Goal: Transaction & Acquisition: Purchase product/service

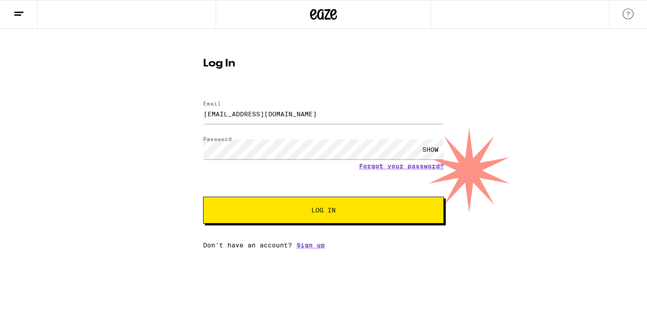
click at [302, 213] on span "Log In" at bounding box center [324, 210] width 168 height 6
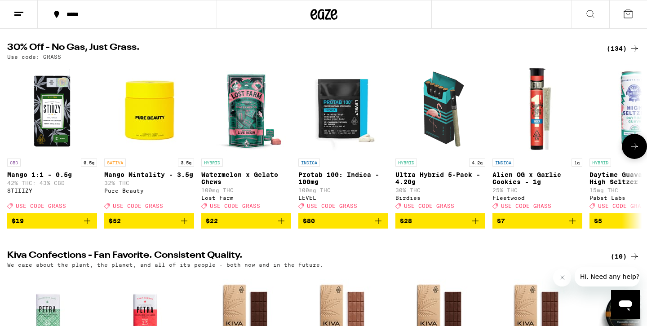
scroll to position [88, 0]
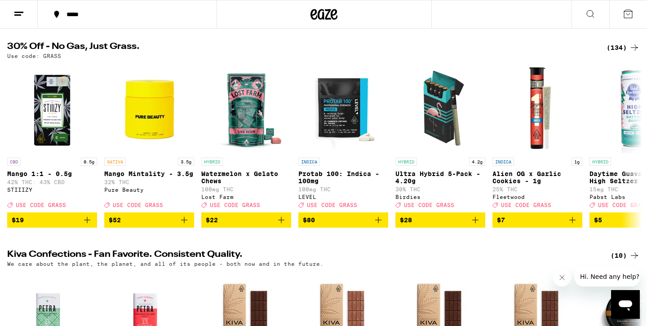
click at [626, 47] on div "(134)" at bounding box center [623, 47] width 33 height 11
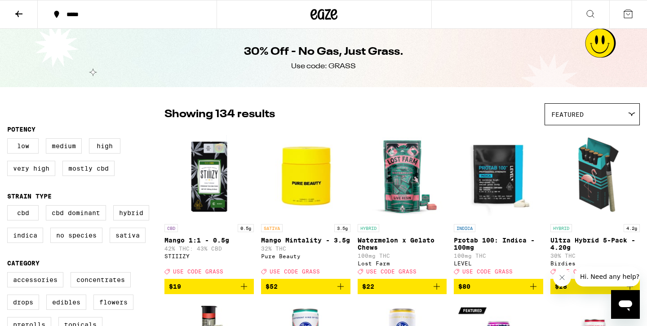
scroll to position [23, 0]
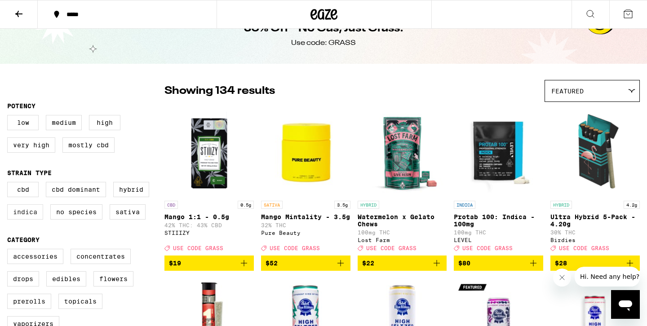
click at [16, 218] on label "Indica" at bounding box center [25, 211] width 36 height 15
click at [9, 184] on input "Indica" at bounding box center [9, 183] width 0 height 0
checkbox input "true"
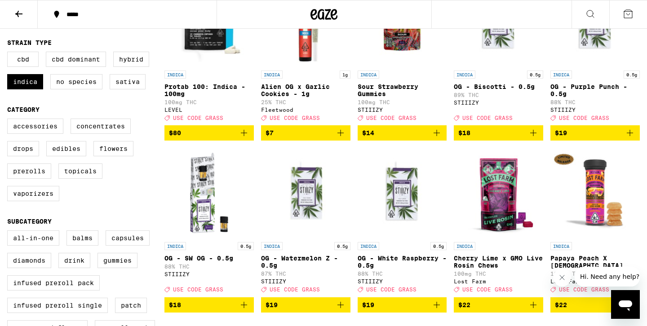
scroll to position [155, 0]
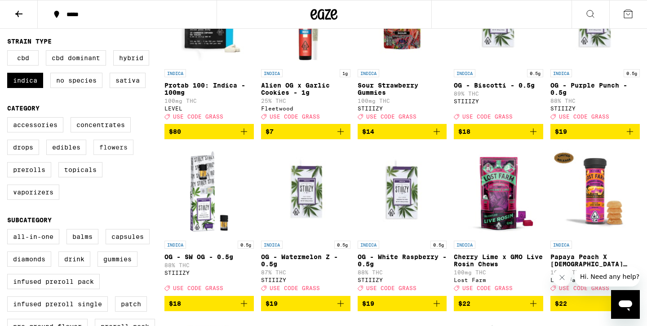
click at [116, 151] on label "Flowers" at bounding box center [113, 147] width 40 height 15
click at [9, 119] on input "Flowers" at bounding box center [9, 119] width 0 height 0
checkbox input "true"
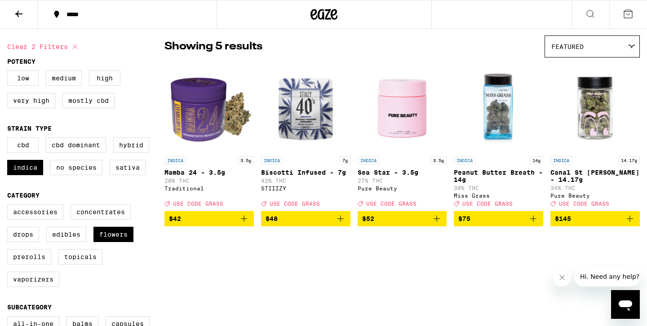
scroll to position [64, 0]
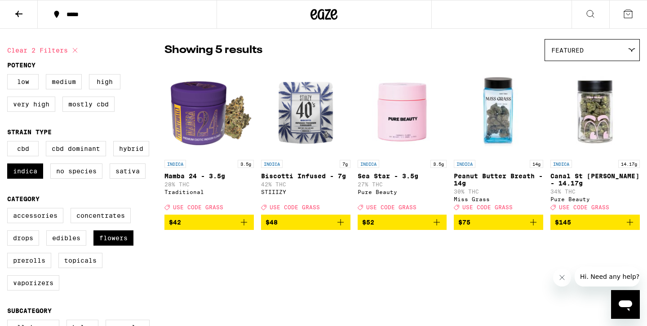
click at [304, 124] on img "Open page for Biscotti Infused - 7g from STIIIZY" at bounding box center [305, 111] width 89 height 90
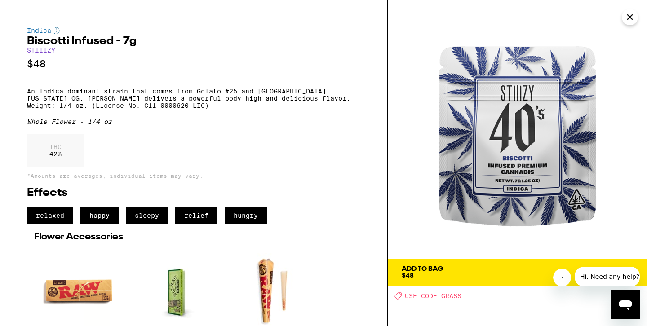
click at [628, 22] on icon "Close" at bounding box center [630, 16] width 11 height 13
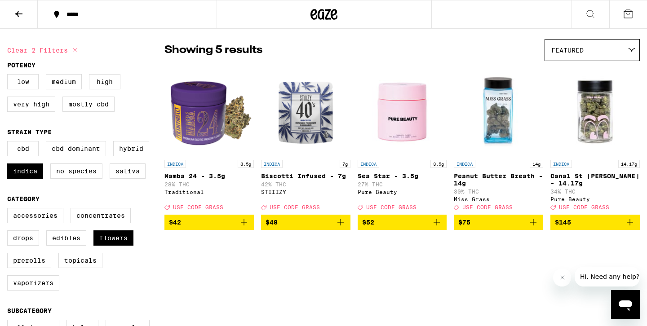
click at [200, 114] on img "Open page for Mamba 24 - 3.5g from Traditional" at bounding box center [208, 111] width 89 height 90
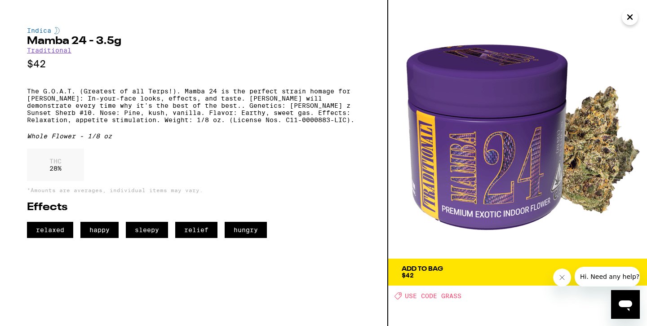
click at [626, 18] on icon "Close" at bounding box center [630, 16] width 11 height 13
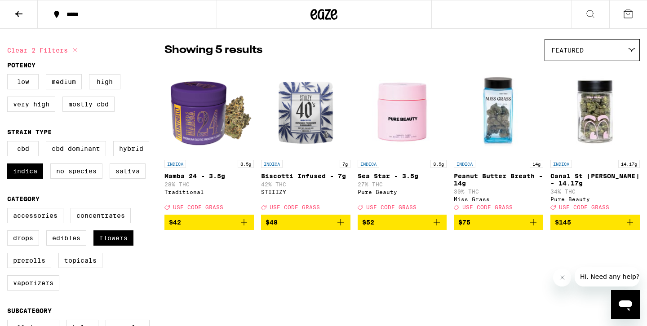
click at [301, 126] on img "Open page for Biscotti Infused - 7g from STIIIZY" at bounding box center [305, 111] width 89 height 90
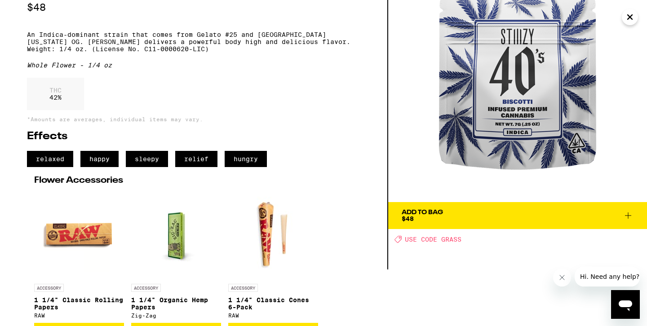
scroll to position [61, 0]
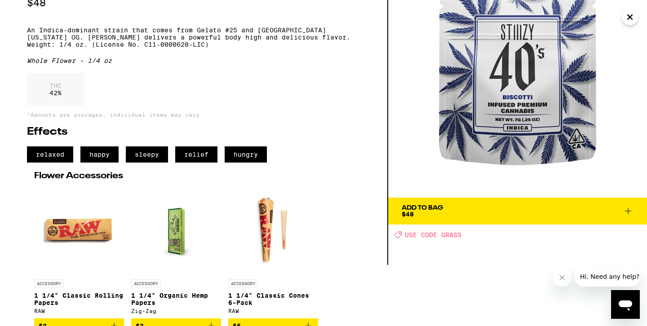
click at [410, 213] on span "$48" at bounding box center [408, 214] width 12 height 7
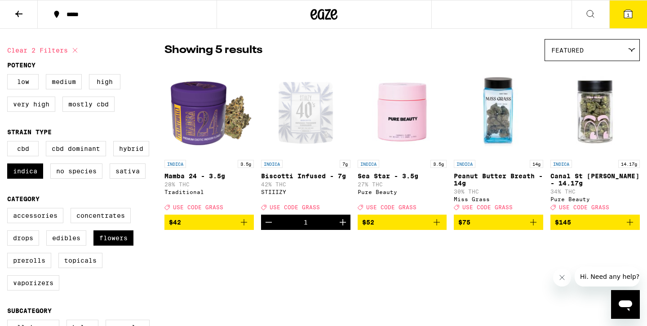
scroll to position [93, 0]
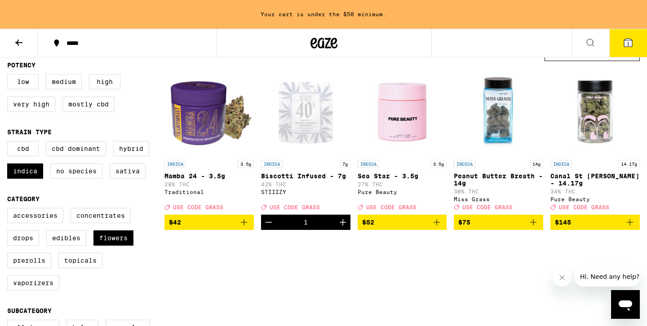
click at [246, 226] on icon "Add to bag" at bounding box center [244, 222] width 11 height 11
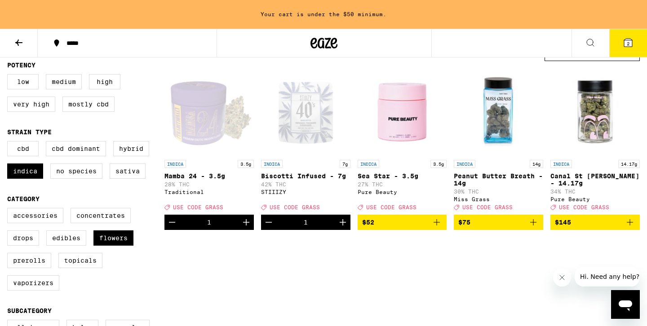
scroll to position [64, 0]
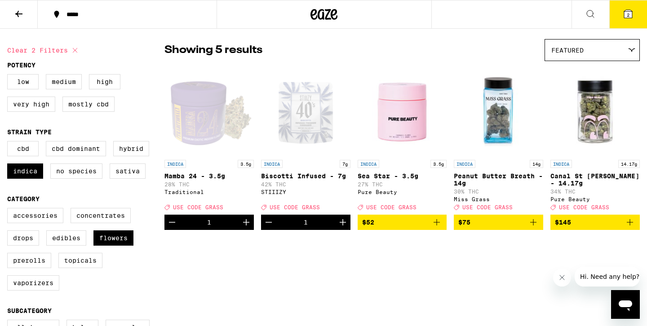
click at [626, 22] on button "2" at bounding box center [628, 14] width 38 height 28
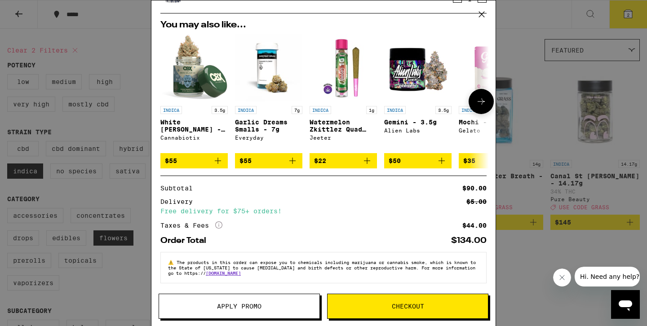
scroll to position [90, 0]
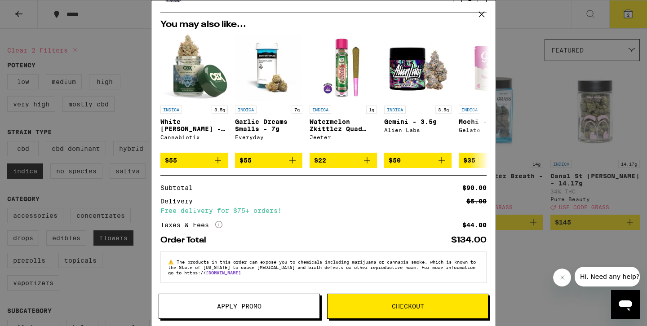
click at [195, 308] on span "Apply Promo" at bounding box center [239, 306] width 160 height 6
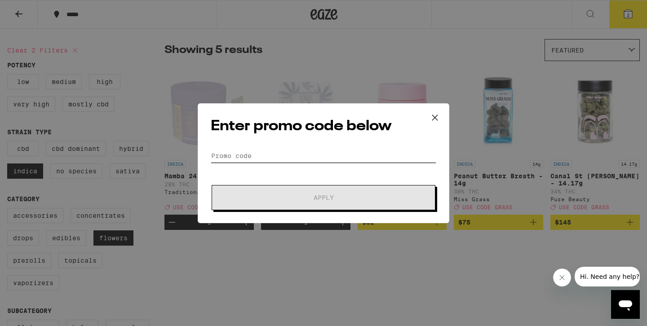
click at [233, 151] on input "Promo Code" at bounding box center [324, 155] width 226 height 13
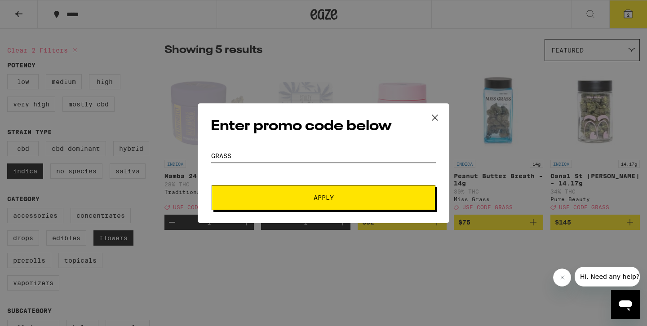
type input "GRASS"
click at [272, 200] on span "Apply" at bounding box center [324, 198] width 162 height 6
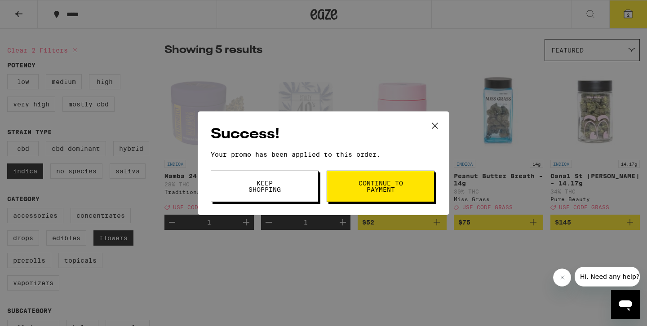
click at [382, 177] on button "Continue to payment" at bounding box center [381, 186] width 108 height 31
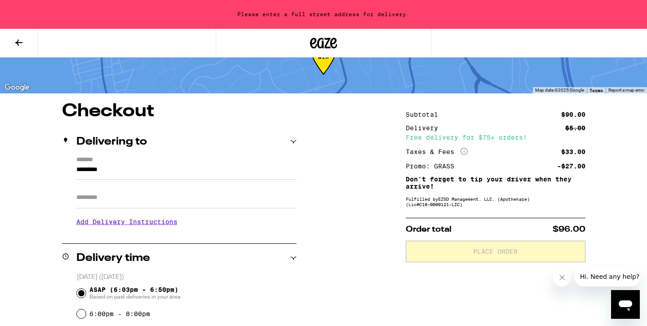
scroll to position [30, 0]
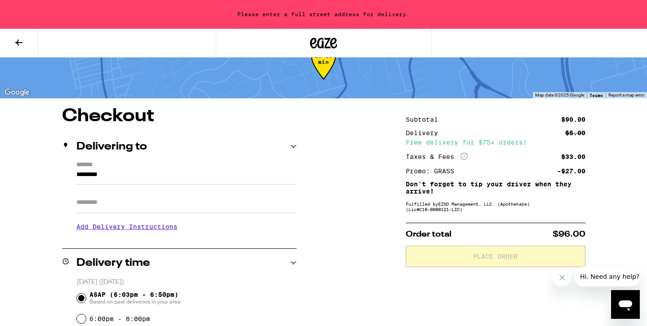
click at [109, 179] on input "*********" at bounding box center [186, 176] width 220 height 15
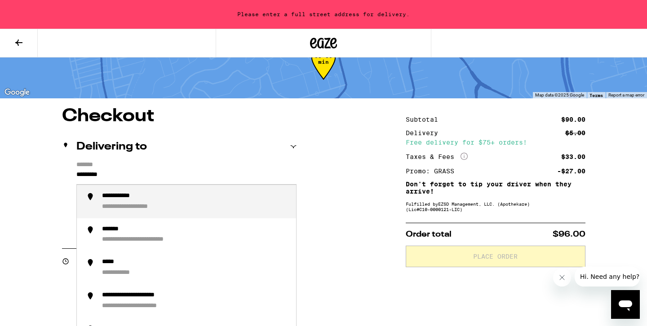
click at [109, 179] on input "*********" at bounding box center [186, 176] width 220 height 15
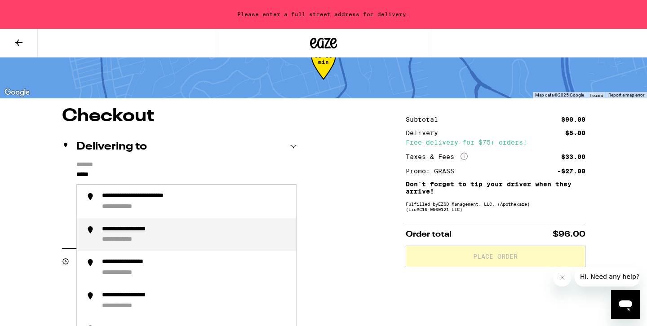
click at [110, 244] on div "**********" at bounding box center [128, 240] width 53 height 8
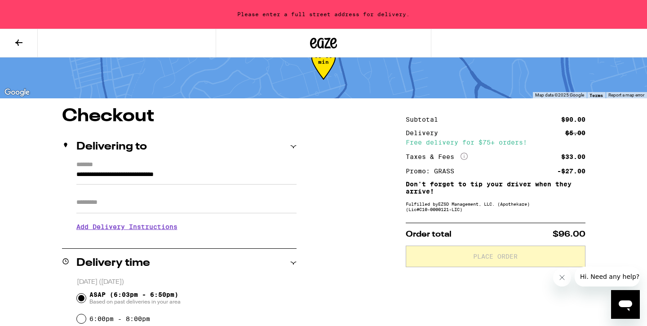
type input "**********"
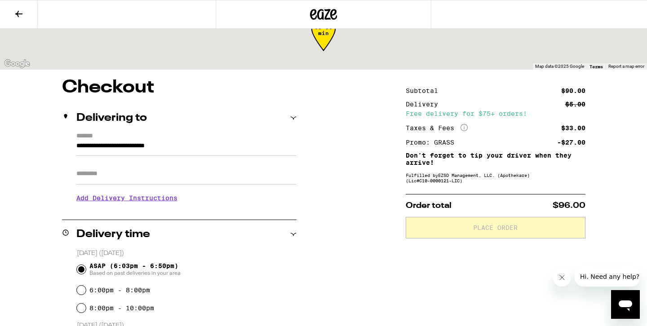
scroll to position [1, 0]
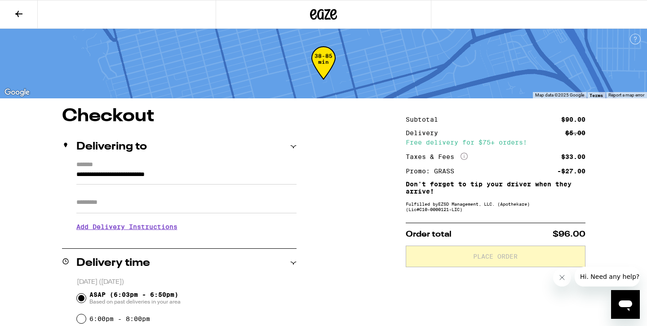
click at [102, 213] on input "Apt/Suite" at bounding box center [186, 203] width 220 height 22
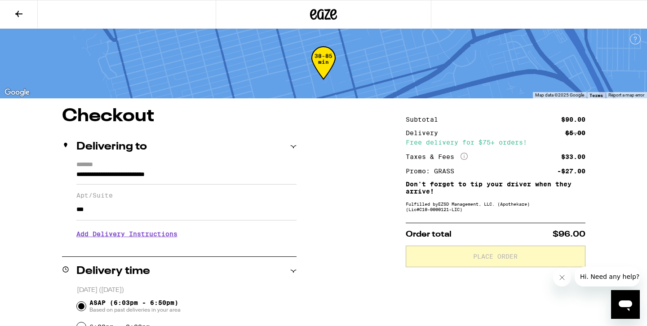
type input "***"
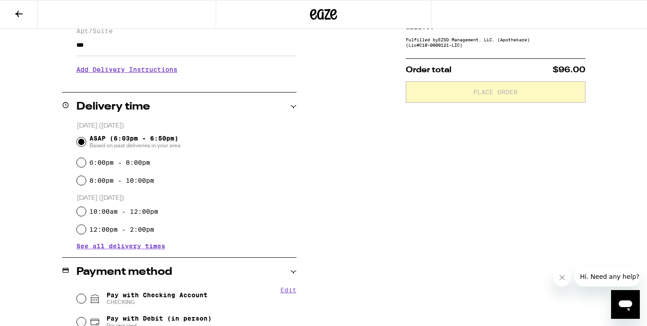
scroll to position [297, 0]
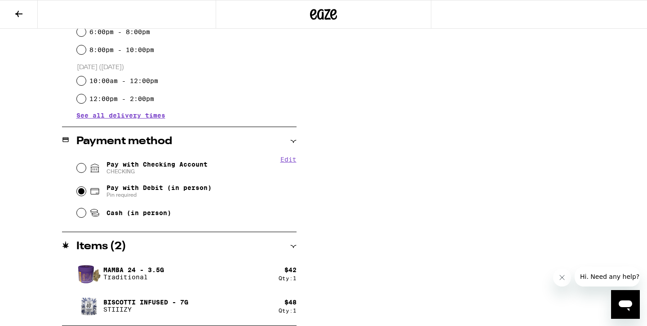
click at [82, 194] on input "Pay with Debit (in person) Pin required" at bounding box center [81, 191] width 9 height 9
radio input "true"
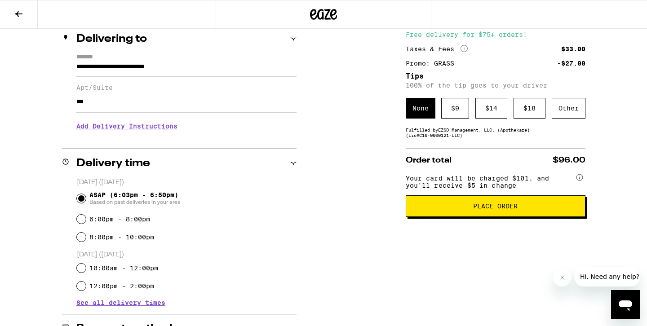
scroll to position [104, 0]
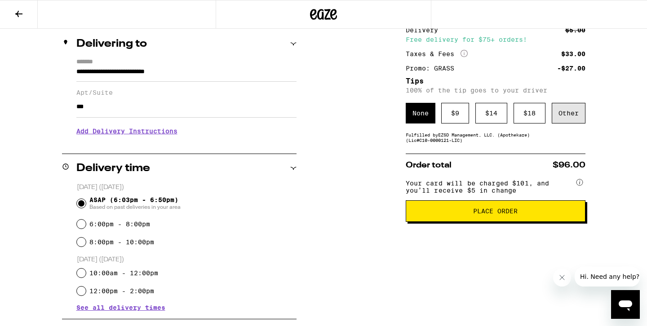
click at [567, 119] on div "Other" at bounding box center [569, 113] width 34 height 21
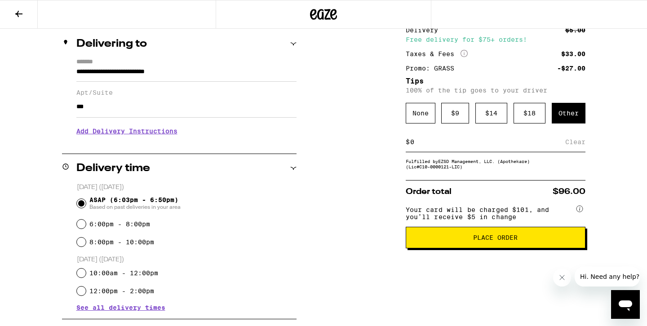
type input "5"
type input "4"
click at [415, 179] on div "Subtotal $90.00 Delivery $5.00 Free delivery for $75+ orders! Taxes & Fees More…" at bounding box center [496, 261] width 180 height 514
click at [582, 144] on div "Save" at bounding box center [577, 142] width 16 height 20
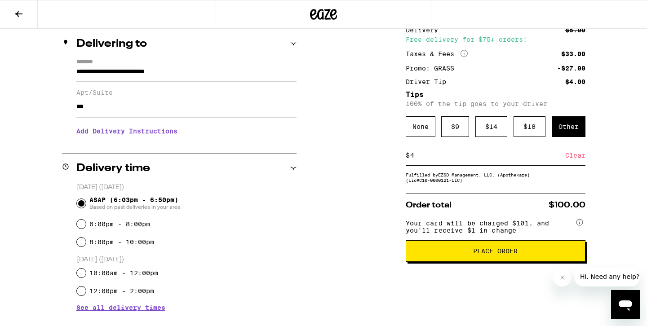
click at [472, 254] on span "Place Order" at bounding box center [495, 251] width 164 height 6
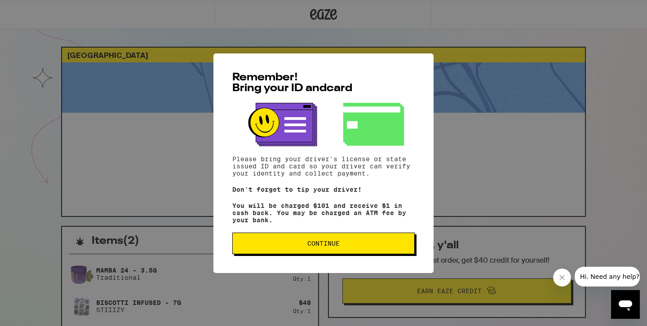
click at [337, 241] on button "Continue" at bounding box center [323, 244] width 182 height 22
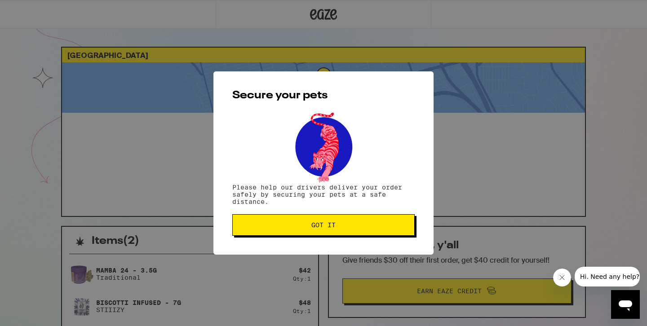
click at [304, 227] on span "Got it" at bounding box center [323, 225] width 167 height 6
